Goal: Task Accomplishment & Management: Manage account settings

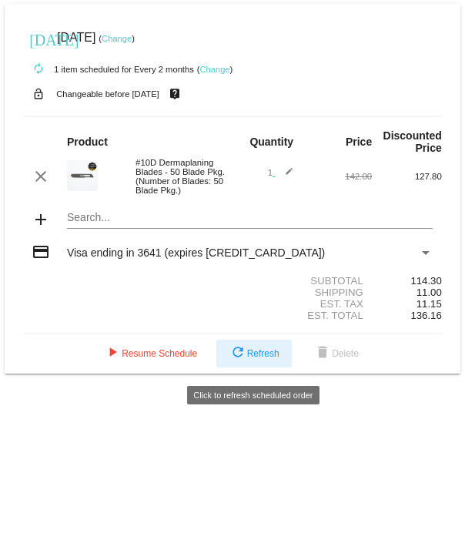
click at [253, 359] on span "refresh Refresh" at bounding box center [254, 353] width 51 height 11
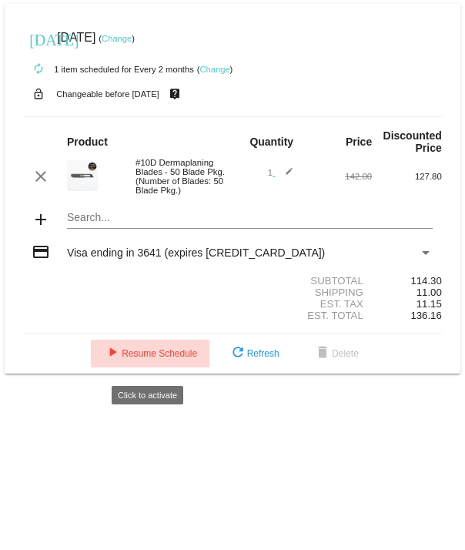
click at [156, 358] on span "play_arrow Resume Schedule" at bounding box center [150, 353] width 94 height 11
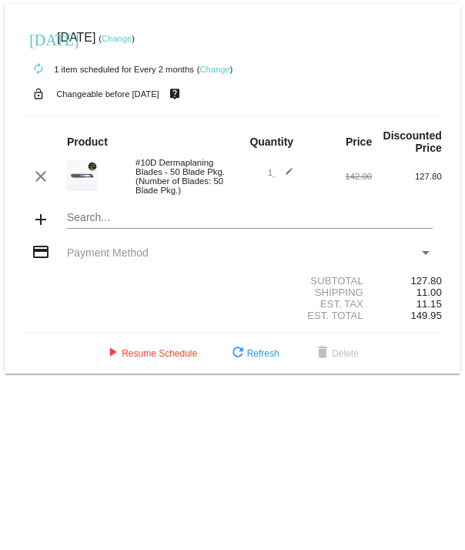
click at [99, 257] on span "Payment Method" at bounding box center [108, 252] width 82 height 12
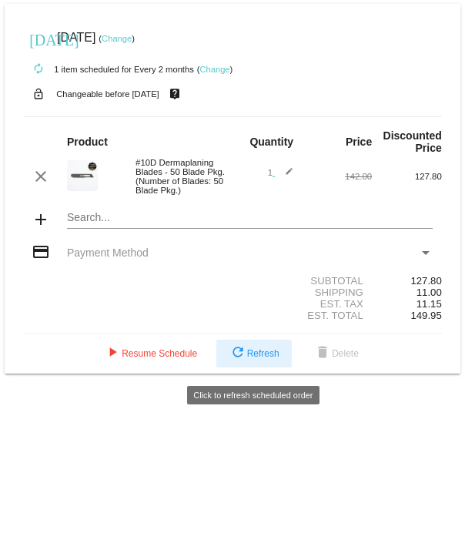
click at [260, 359] on span "refresh Refresh" at bounding box center [254, 353] width 51 height 11
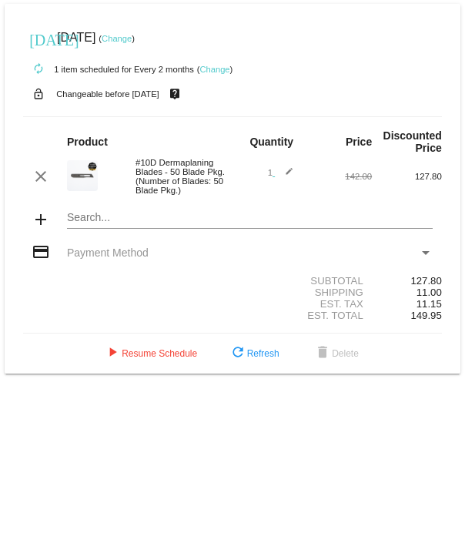
click at [126, 253] on span "Payment Method" at bounding box center [108, 252] width 82 height 12
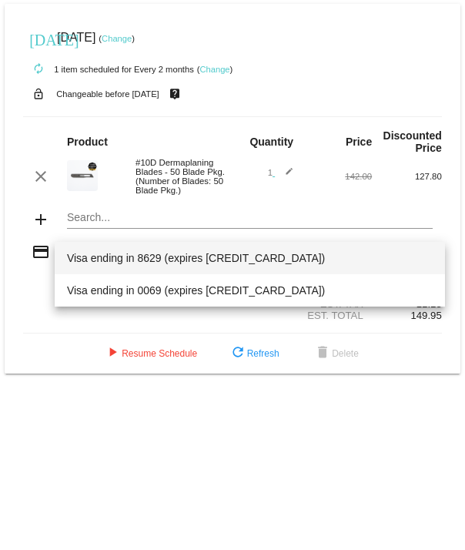
click at [156, 257] on span "Visa ending in 8629 (expires [CREDIT_CARD_DATA])" at bounding box center [250, 258] width 366 height 32
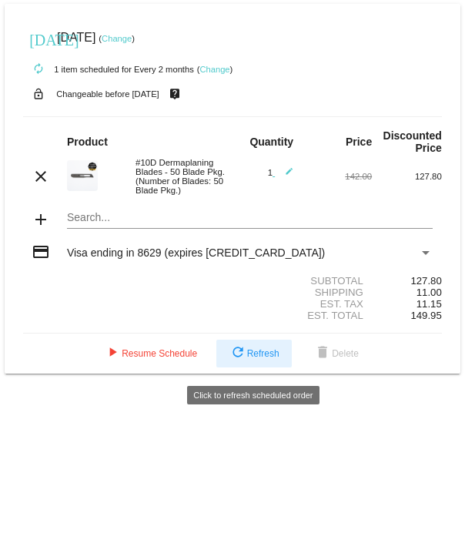
click at [262, 357] on span "refresh Refresh" at bounding box center [254, 353] width 51 height 11
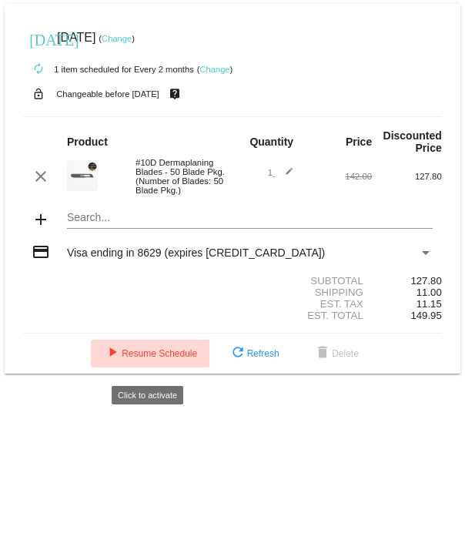
click at [159, 359] on span "play_arrow Resume Schedule" at bounding box center [150, 353] width 94 height 11
